Goal: Obtain resource: Obtain resource

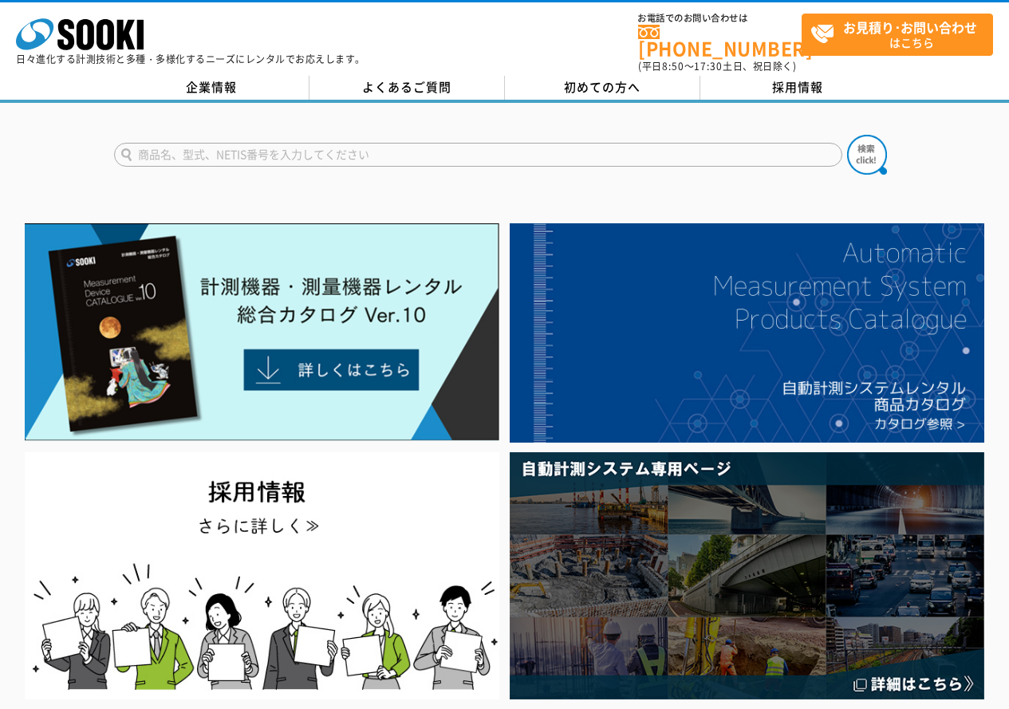
drag, startPoint x: 0, startPoint y: 0, endPoint x: 174, endPoint y: 142, distance: 224.6
click at [174, 143] on input "text" at bounding box center [478, 155] width 729 height 24
click at [172, 143] on input "31A" at bounding box center [478, 155] width 729 height 24
type input "31A"
click at [847, 135] on button at bounding box center [867, 155] width 40 height 40
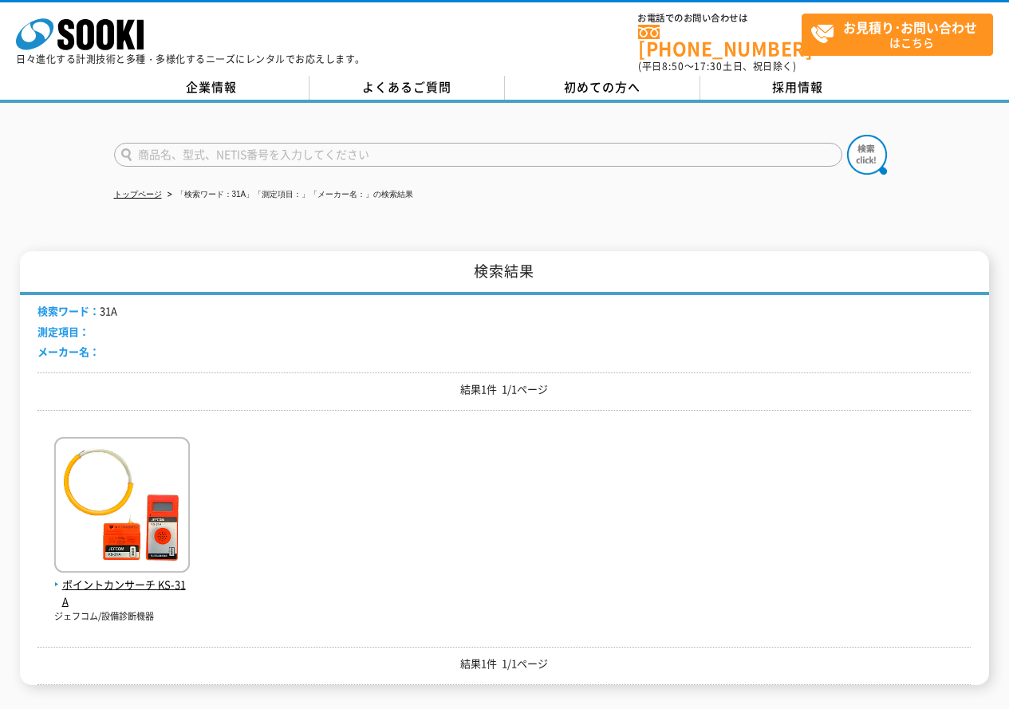
scroll to position [160, 0]
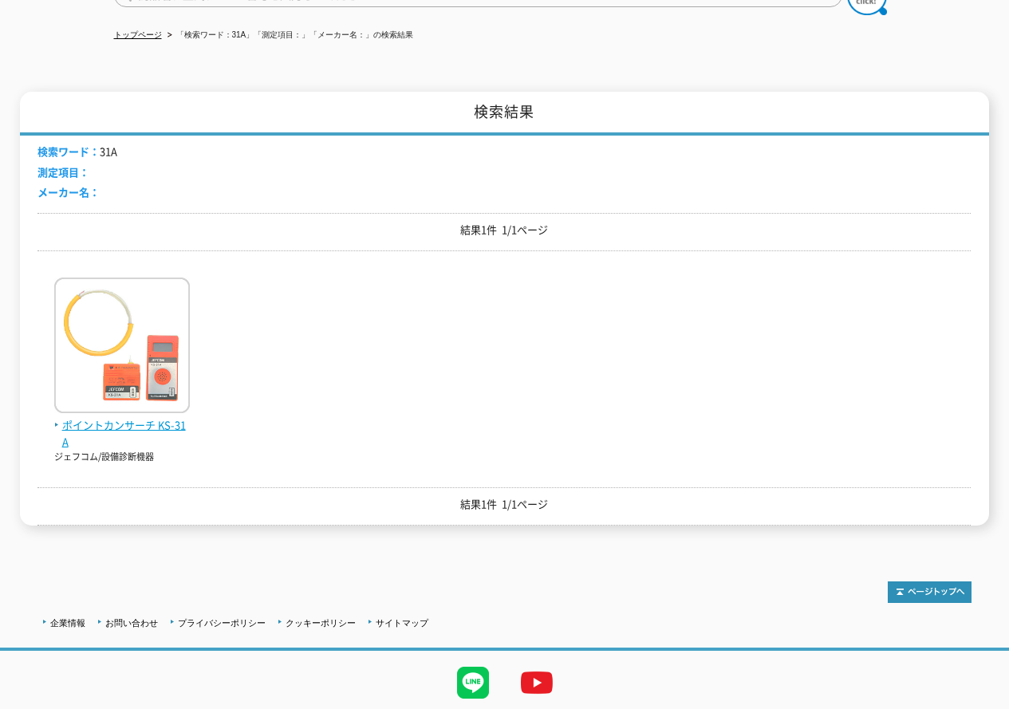
click at [161, 335] on img at bounding box center [122, 348] width 136 height 140
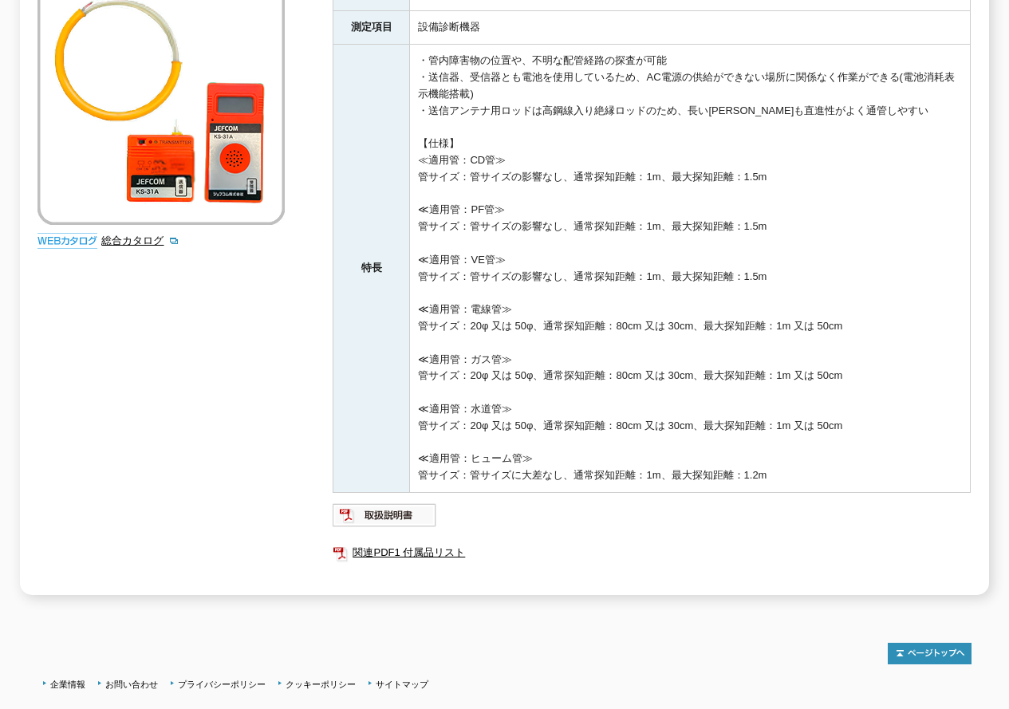
scroll to position [80, 0]
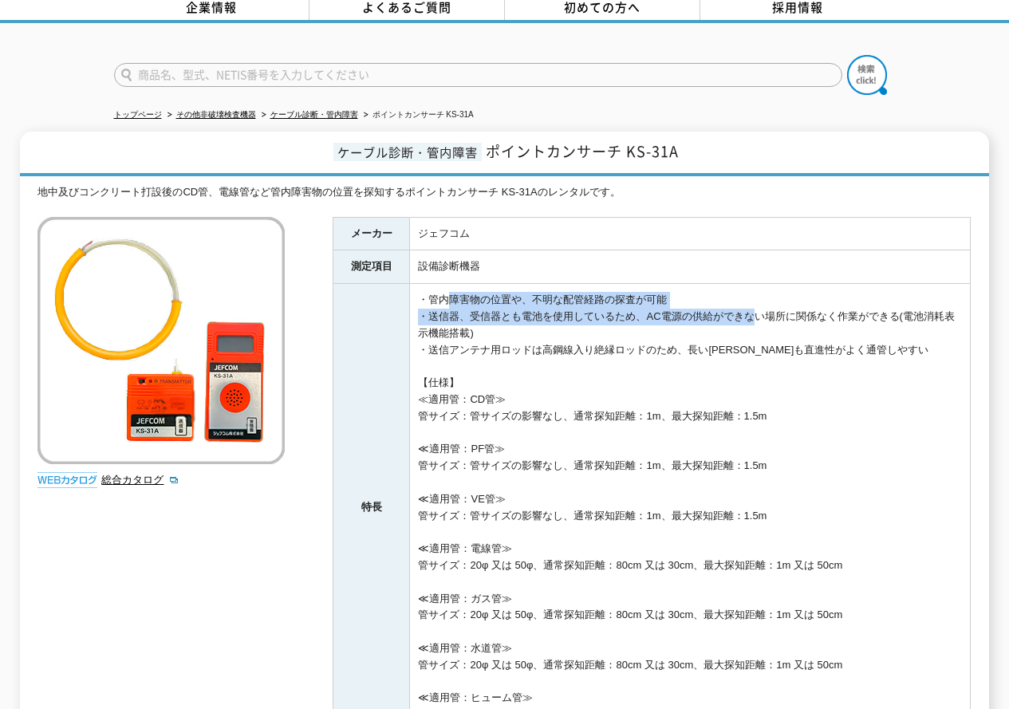
drag, startPoint x: 448, startPoint y: 284, endPoint x: 741, endPoint y: 306, distance: 292.9
click at [741, 306] on td "・管内障害物の位置や、不明な配管経路の探査が可能 ・送信器、受信器とも電池を使用しているため、AC電源の供給ができない場所に関係なく作業ができる(電池消耗表示…" at bounding box center [690, 508] width 561 height 448
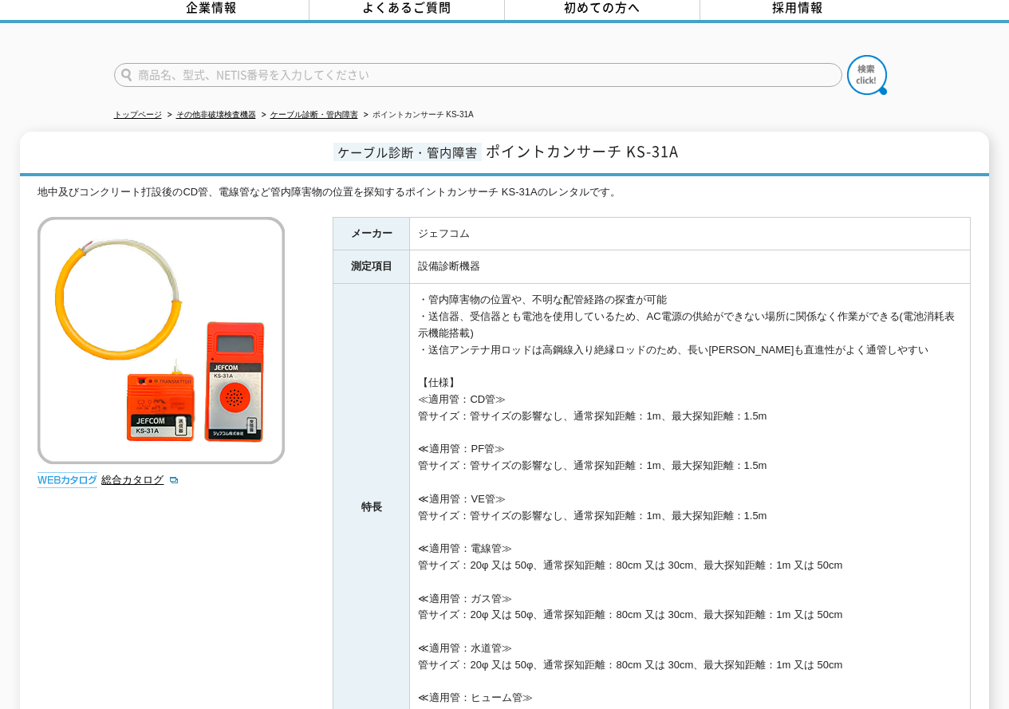
scroll to position [0, 0]
